Goal: Task Accomplishment & Management: Manage account settings

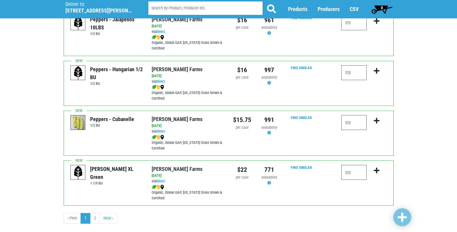
scroll to position [868, 0]
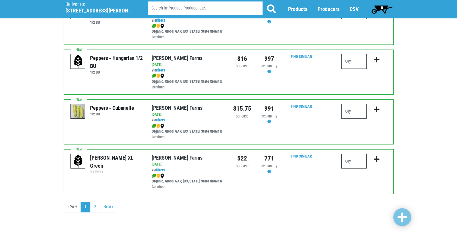
click at [359, 161] on input "number" at bounding box center [353, 161] width 25 height 15
type input "2"
click at [377, 160] on icon "submit" at bounding box center [376, 159] width 6 height 7
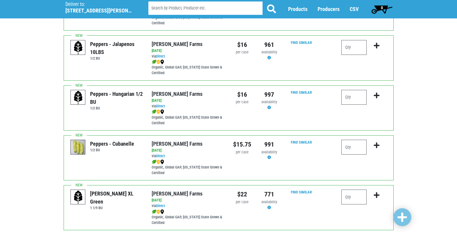
scroll to position [868, 0]
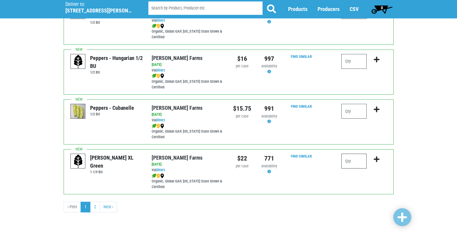
click at [352, 159] on input "number" at bounding box center [353, 161] width 25 height 15
type input "2"
click at [378, 161] on icon "submit" at bounding box center [376, 159] width 6 height 7
click at [94, 207] on link "2" at bounding box center [95, 207] width 10 height 11
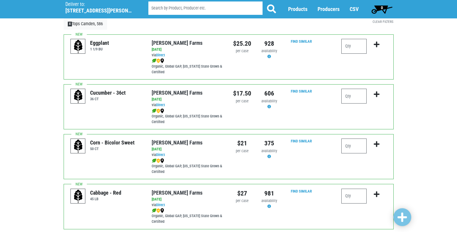
scroll to position [29, 0]
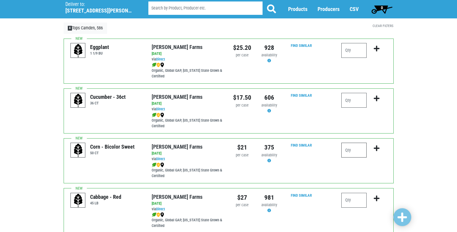
click at [358, 152] on input "number" at bounding box center [353, 150] width 25 height 15
type input "4"
click at [377, 150] on icon "submit" at bounding box center [376, 148] width 6 height 7
click at [326, 9] on span "Producers" at bounding box center [328, 9] width 22 height 6
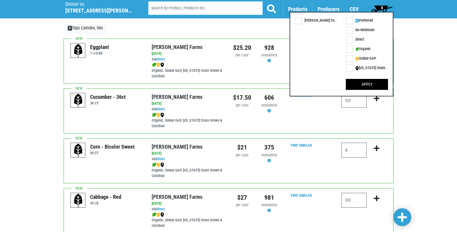
click at [291, 11] on span "Products" at bounding box center [297, 9] width 19 height 6
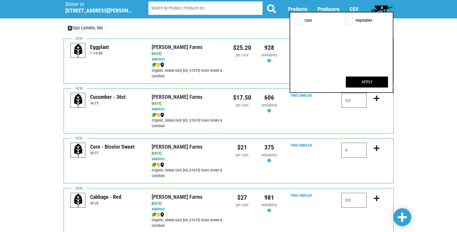
click at [264, 33] on p "X Tops Camden, 586" at bounding box center [200, 28] width 273 height 11
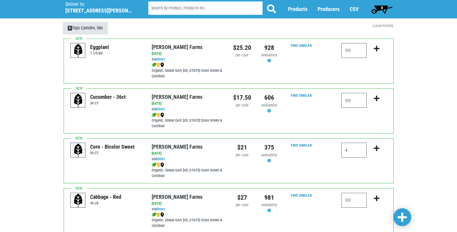
click at [102, 26] on link "X Tops Camden, 586" at bounding box center [86, 28] width 44 height 11
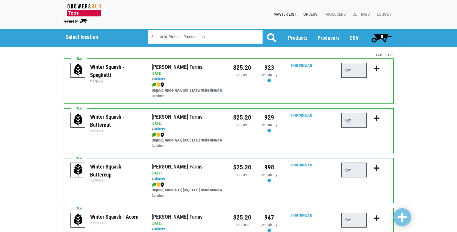
click at [310, 15] on link "Orders" at bounding box center [308, 14] width 21 height 11
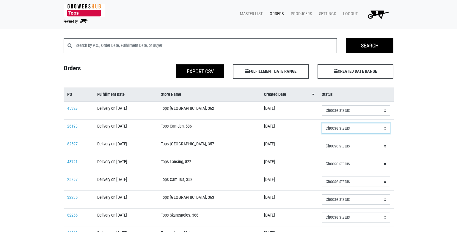
click at [356, 130] on select "Choose status Received Refused Invoiced Paid" at bounding box center [355, 128] width 68 height 10
click at [352, 129] on select "Choose status Received Refused Invoiced Paid" at bounding box center [355, 128] width 68 height 10
click at [72, 127] on link "26193" at bounding box center [72, 126] width 10 height 5
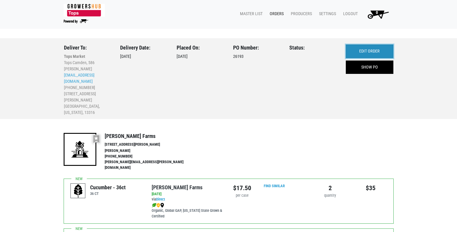
click at [372, 53] on link "EDIT ORDER" at bounding box center [369, 52] width 48 height 14
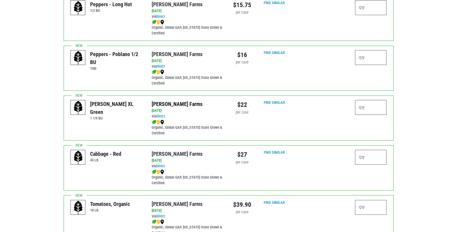
scroll to position [980, 0]
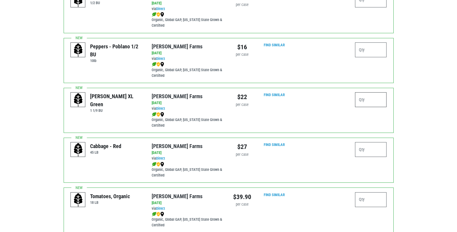
click at [366, 96] on input "number" at bounding box center [371, 99] width 32 height 15
type input "3"
click at [335, 116] on div "3" at bounding box center [350, 110] width 81 height 36
click at [323, 146] on div at bounding box center [330, 152] width 41 height 20
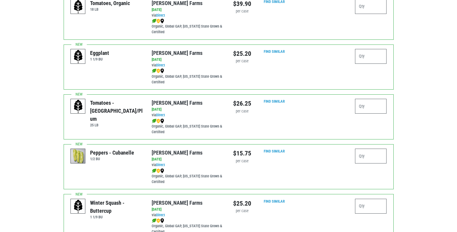
scroll to position [1308, 0]
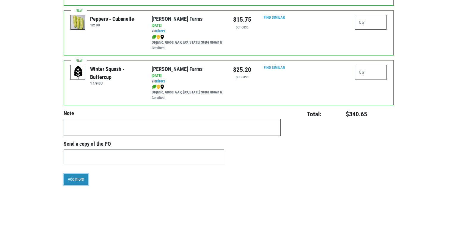
click at [75, 174] on link "Add more" at bounding box center [76, 179] width 24 height 11
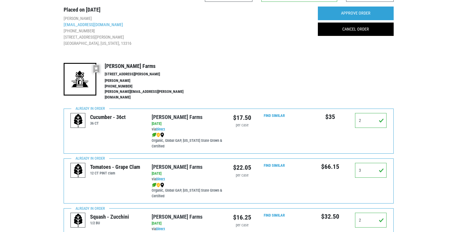
scroll to position [0, 0]
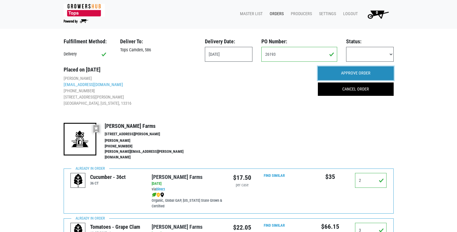
click at [353, 73] on input "APPROVE ORDER" at bounding box center [356, 74] width 76 height 14
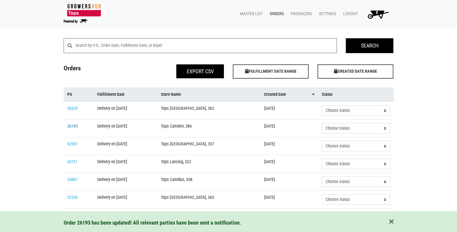
click at [69, 125] on link "26193" at bounding box center [72, 126] width 10 height 5
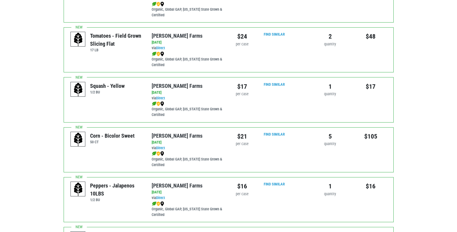
scroll to position [317, 0]
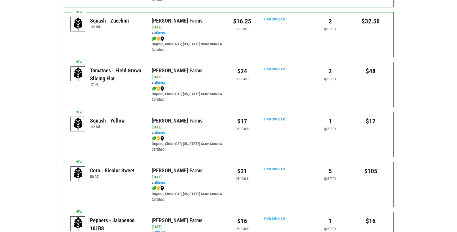
drag, startPoint x: 94, startPoint y: 96, endPoint x: 124, endPoint y: 94, distance: 30.3
click at [124, 117] on div "Squash - Yellow 1/2 BU" at bounding box center [106, 124] width 72 height 15
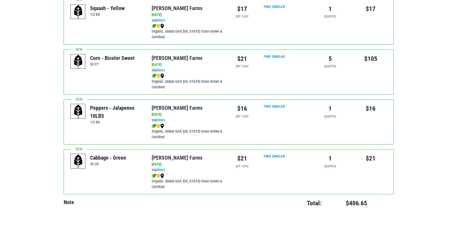
scroll to position [435, 0]
